Goal: Information Seeking & Learning: Understand process/instructions

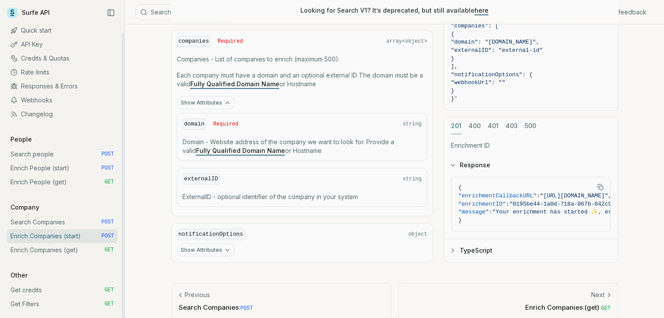
scroll to position [445, 0]
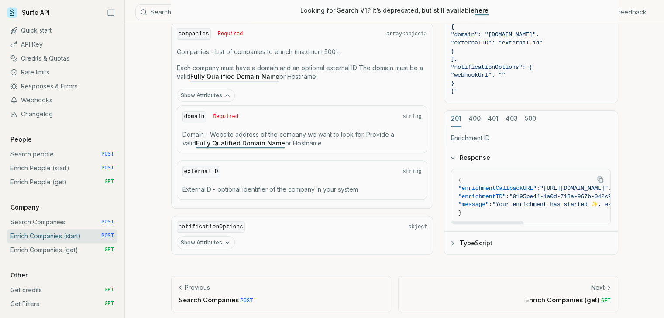
click at [478, 112] on div "cURL JavaScript Go Python curl -X POST "[URL][DOMAIN_NAME]" \ -H "Authorization…" at bounding box center [530, 107] width 174 height 296
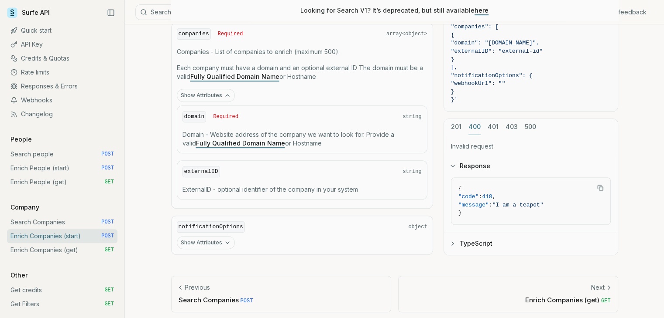
click at [460, 123] on div "201 400 401 403 500 Invalid request Response { "code" : 418 , "message" : "I am…" at bounding box center [530, 187] width 174 height 137
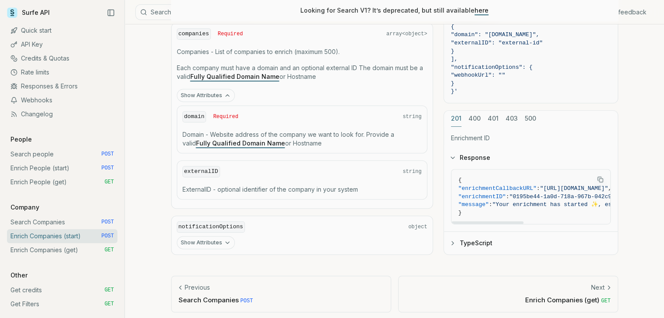
drag, startPoint x: 502, startPoint y: 222, endPoint x: 531, endPoint y: 222, distance: 29.2
click at [531, 222] on div "{ "enrichmentCallbackURL" : "[URL][DOMAIN_NAME]" , "enrichmentID" : "0195be44-1…" at bounding box center [531, 201] width 174 height 62
click at [46, 247] on link "Enrich Companies (get) GET" at bounding box center [62, 250] width 110 height 14
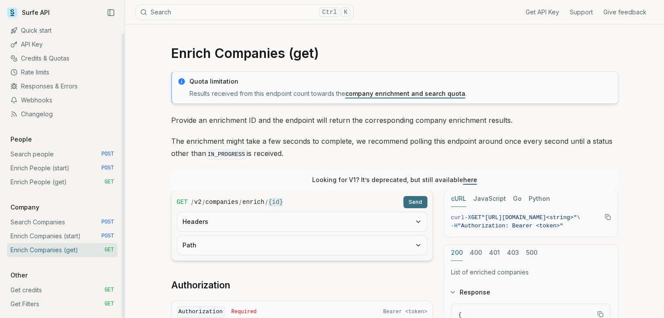
scroll to position [174, 0]
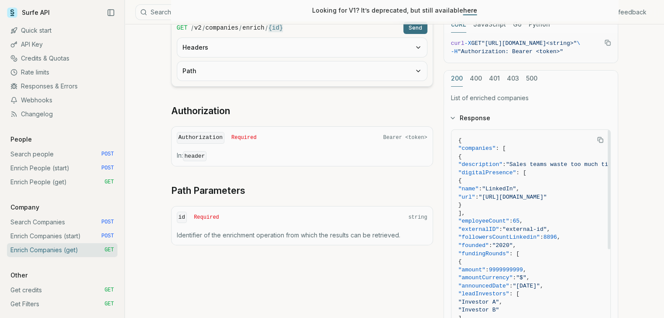
click at [476, 79] on button "400" at bounding box center [475, 79] width 12 height 16
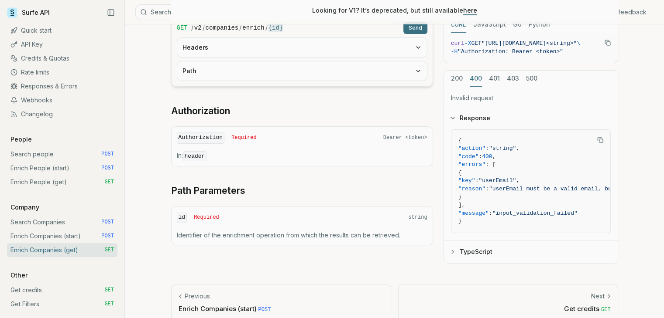
click at [459, 73] on button "200" at bounding box center [457, 79] width 12 height 16
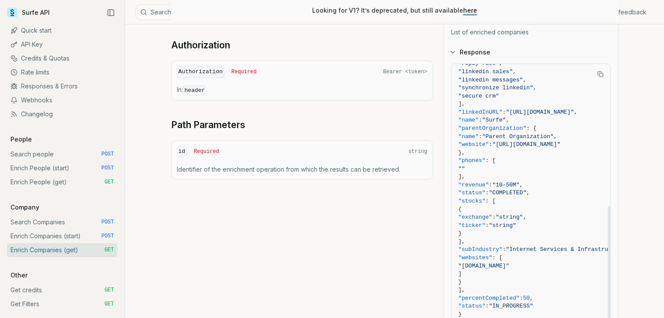
scroll to position [262, 0]
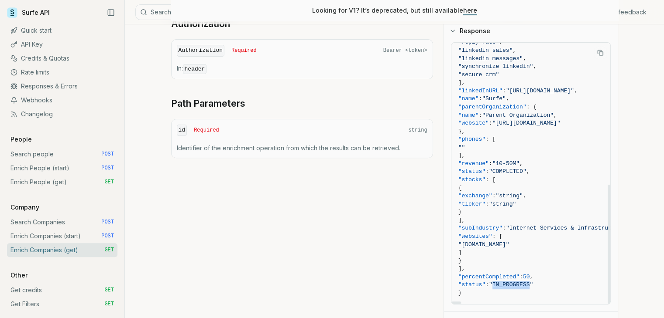
drag, startPoint x: 499, startPoint y: 281, endPoint x: 531, endPoint y: 281, distance: 32.7
click at [531, 282] on span ""IN_PROGRESS"" at bounding box center [511, 285] width 44 height 7
copy span "IN_PROGRESS"
